Goal: Transaction & Acquisition: Subscribe to service/newsletter

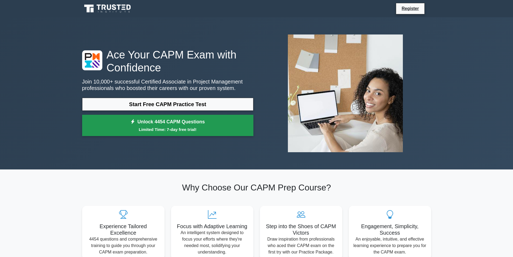
click at [89, 133] on link "Unlock 4454 CAPM Questions Limited Time: 7-day free trial!" at bounding box center [167, 126] width 171 height 22
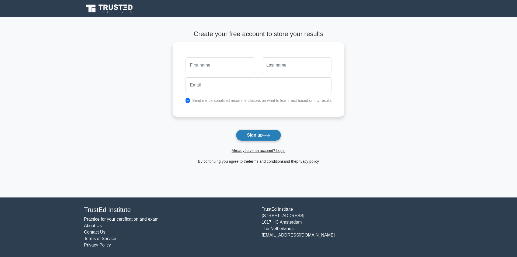
click at [257, 132] on button "Sign up" at bounding box center [258, 135] width 45 height 11
click at [267, 136] on icon at bounding box center [266, 135] width 7 height 3
click at [236, 133] on button "Sign up" at bounding box center [258, 135] width 45 height 11
